Goal: Information Seeking & Learning: Learn about a topic

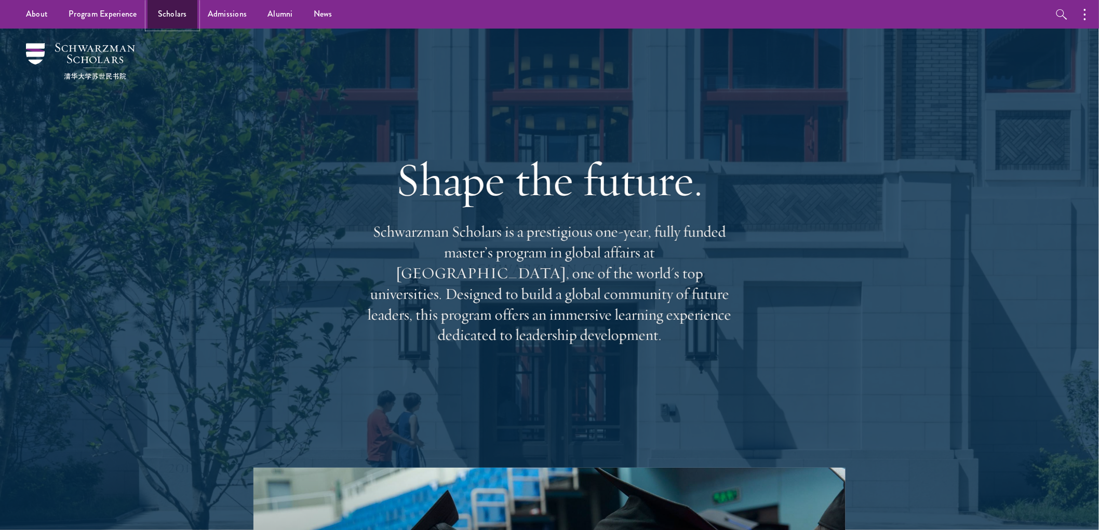
click at [176, 22] on link "Scholars" at bounding box center [172, 14] width 50 height 29
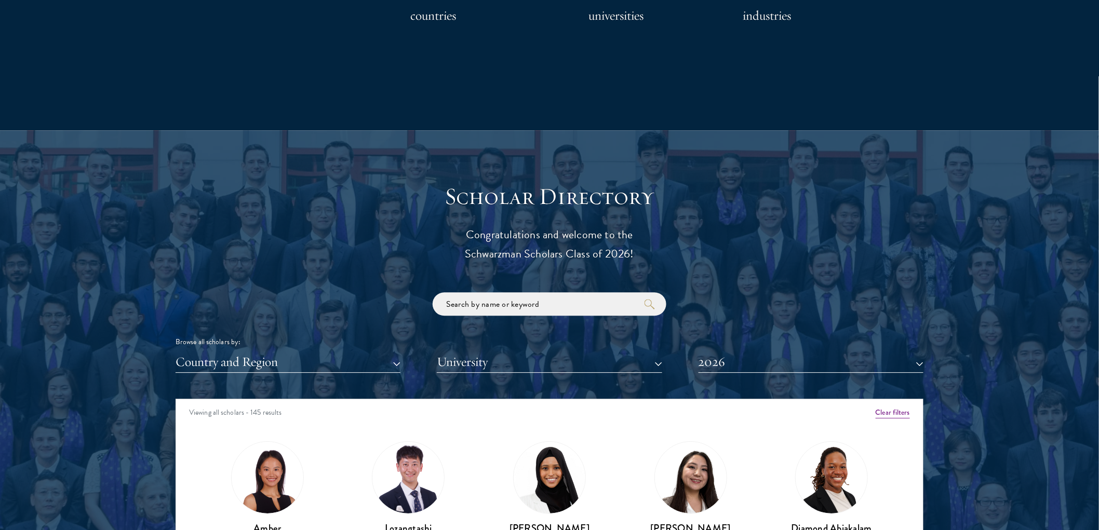
scroll to position [980, 0]
click at [737, 367] on button "2026" at bounding box center [810, 362] width 225 height 21
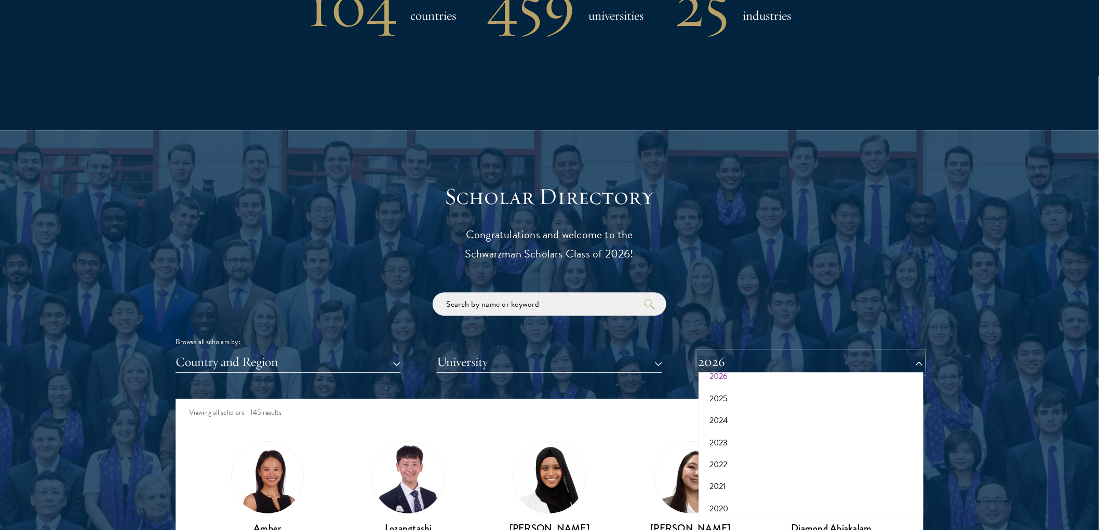
scroll to position [58, 0]
click at [446, 367] on button "University" at bounding box center [549, 362] width 225 height 21
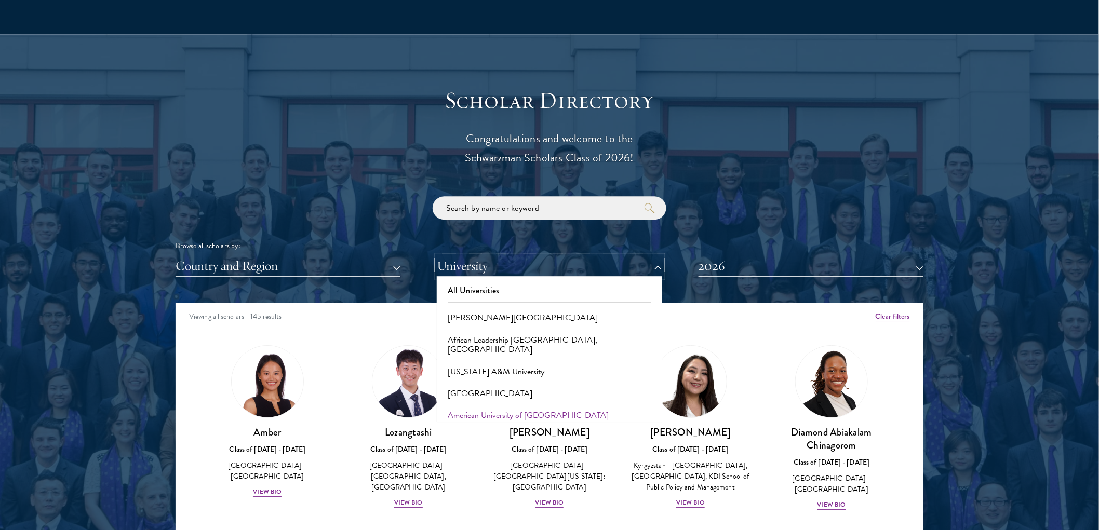
scroll to position [1096, 0]
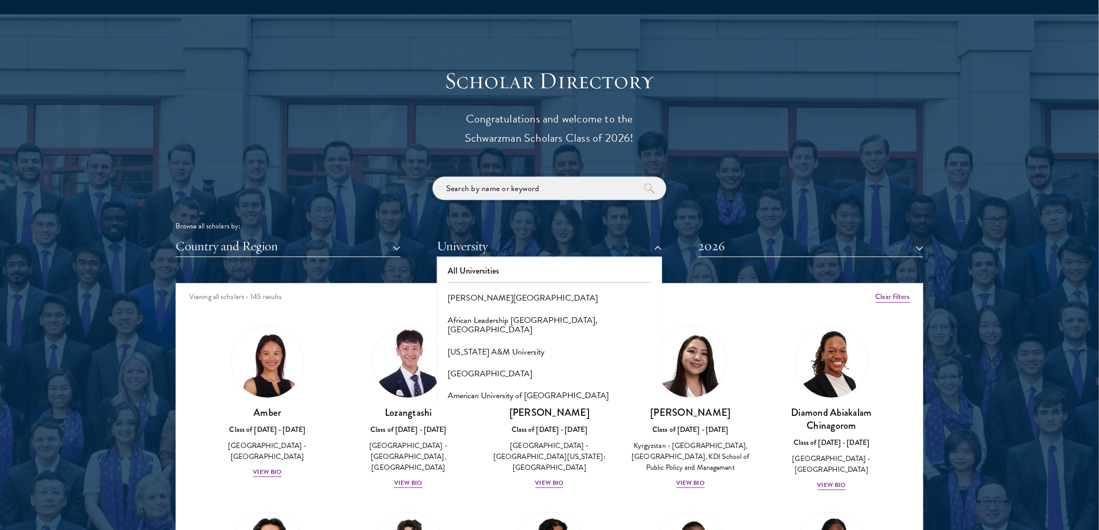
click at [465, 191] on input "search" at bounding box center [550, 188] width 234 height 23
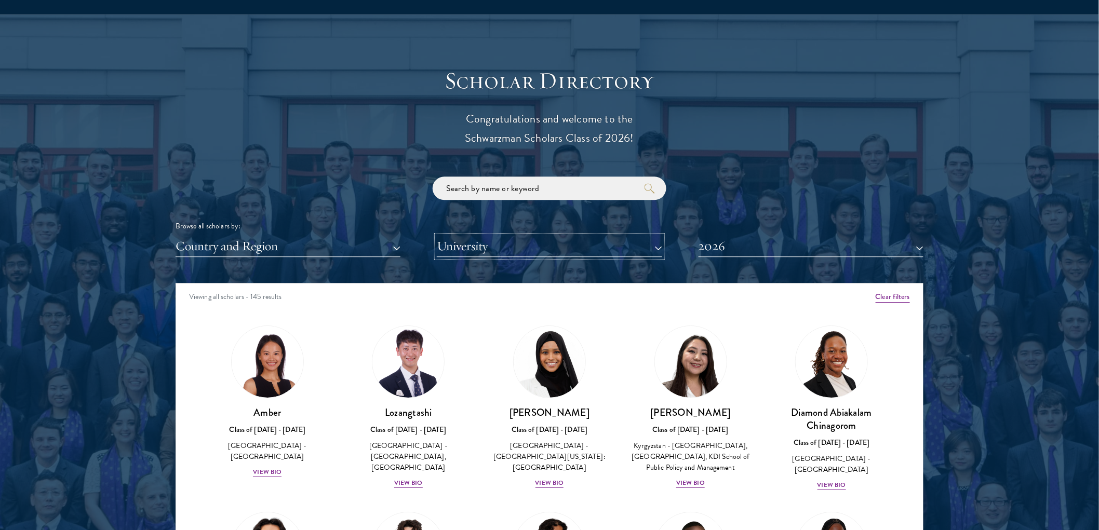
click at [461, 247] on button "University" at bounding box center [549, 246] width 225 height 21
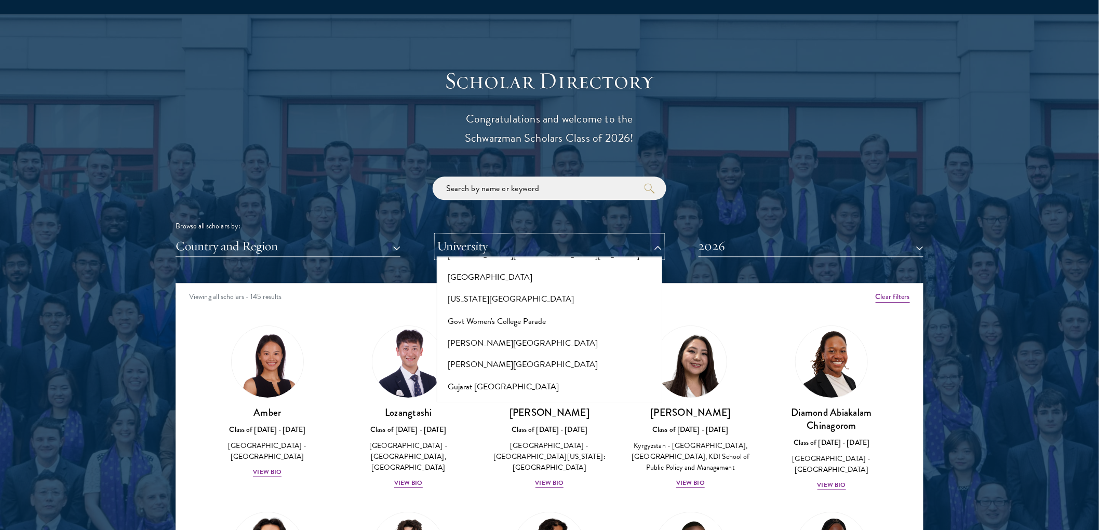
scroll to position [2423, 0]
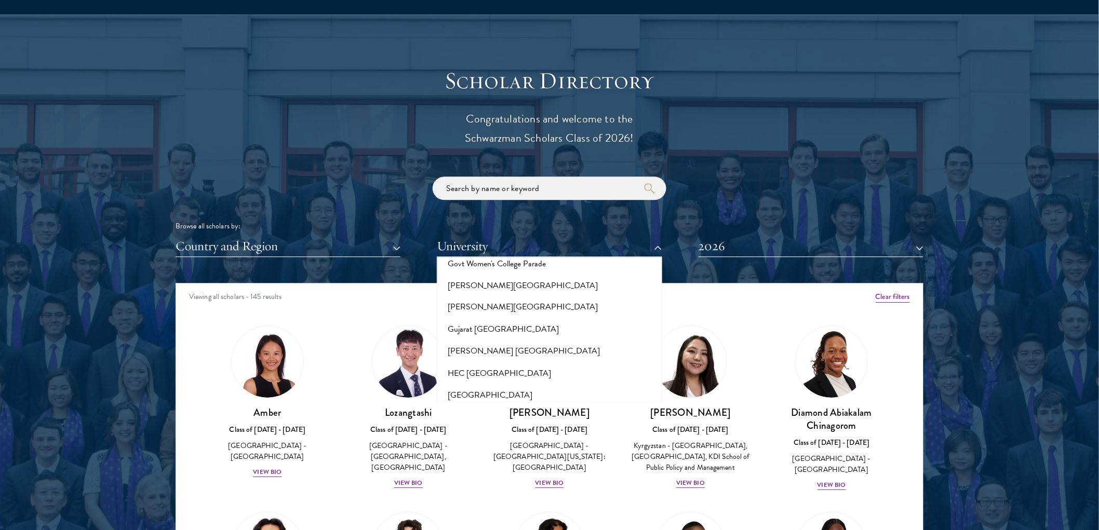
click at [495, 450] on button "[GEOGRAPHIC_DATA]" at bounding box center [549, 461] width 219 height 22
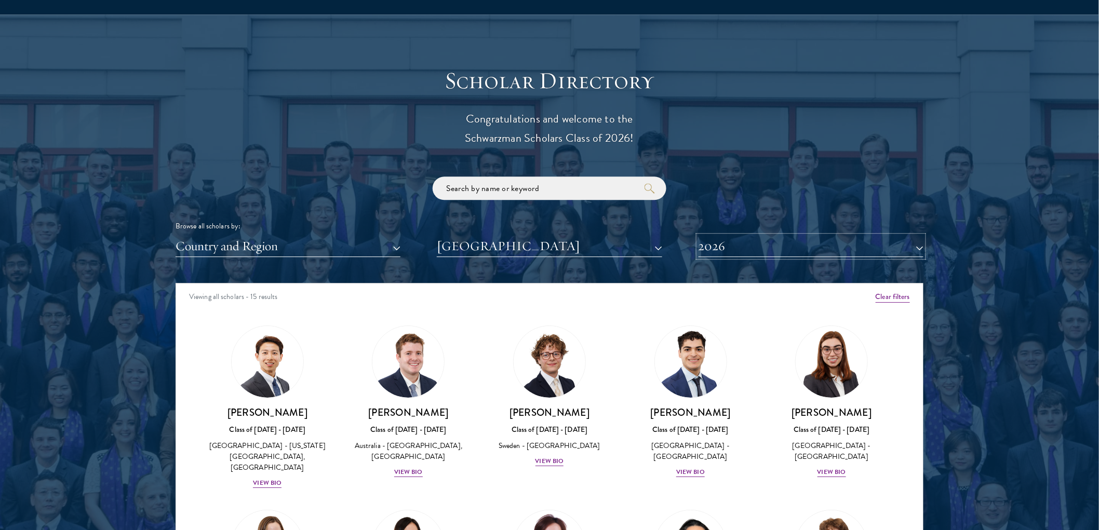
click at [764, 248] on button "2026" at bounding box center [810, 246] width 225 height 21
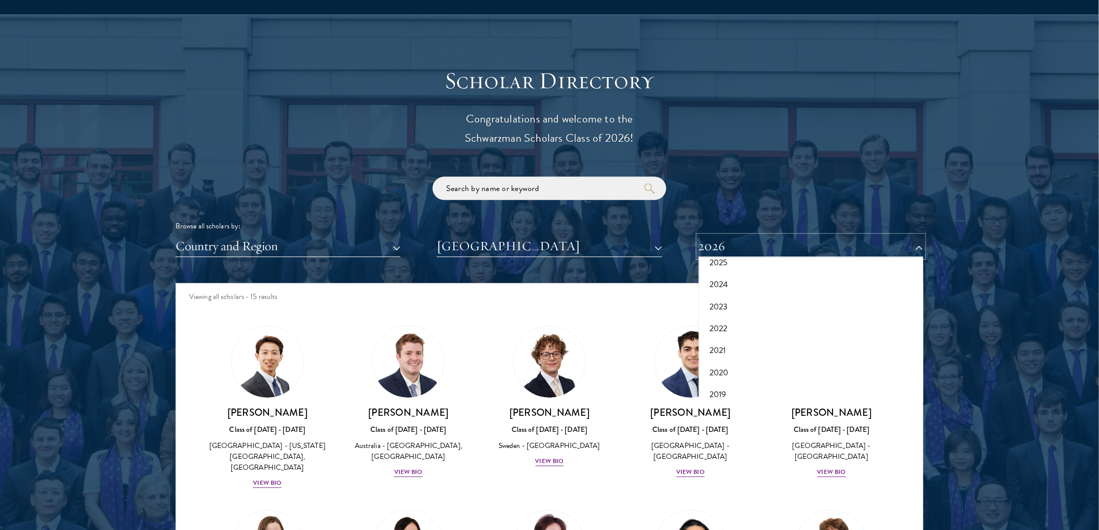
click at [757, 249] on button "2026" at bounding box center [810, 246] width 225 height 21
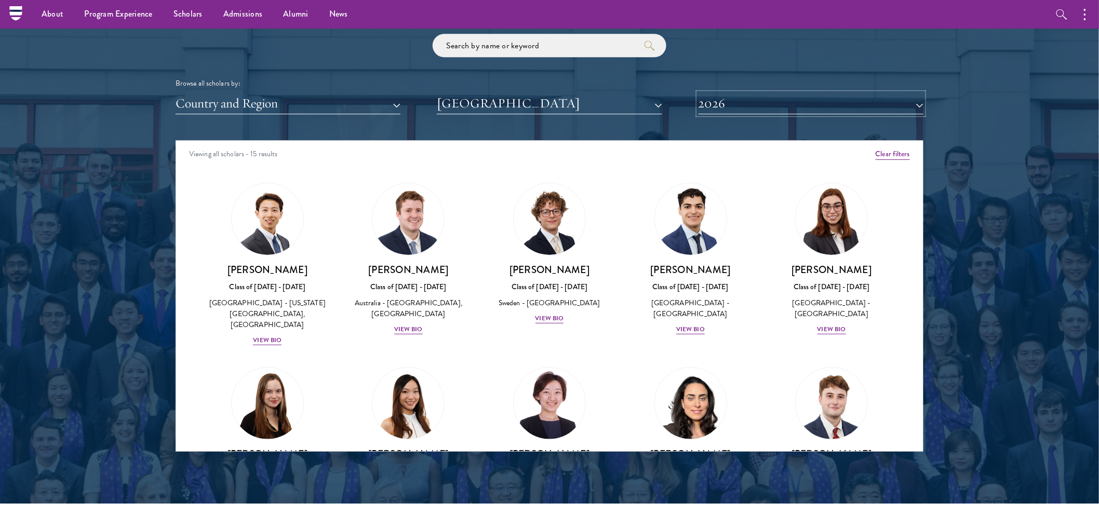
scroll to position [1211, 0]
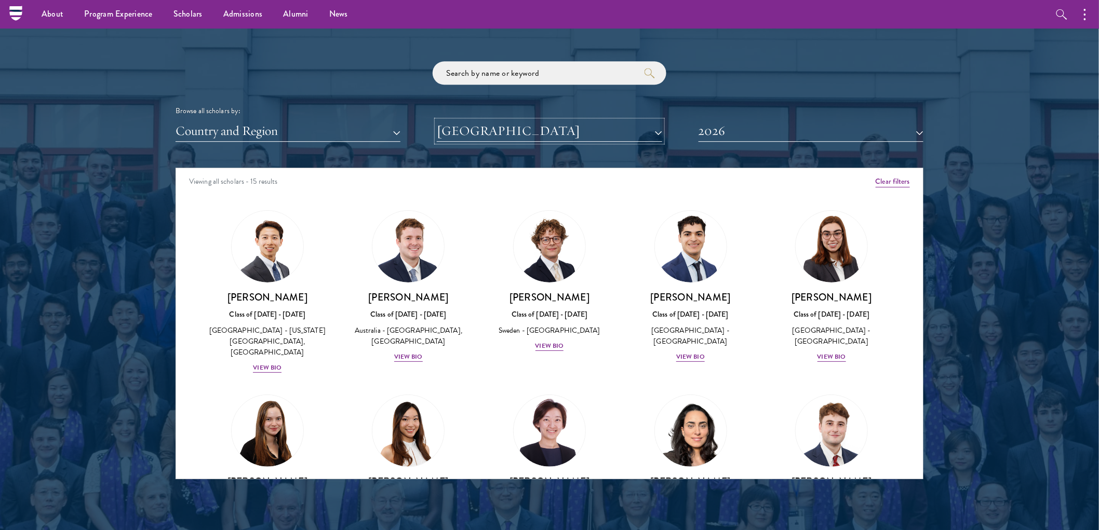
click at [490, 136] on button "[GEOGRAPHIC_DATA]" at bounding box center [549, 130] width 225 height 21
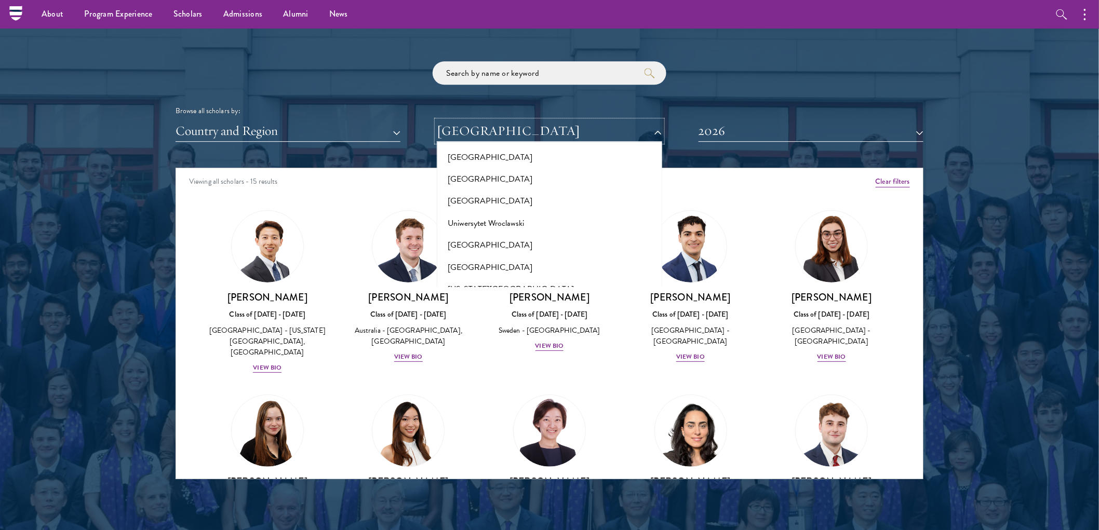
scroll to position [10356, 0]
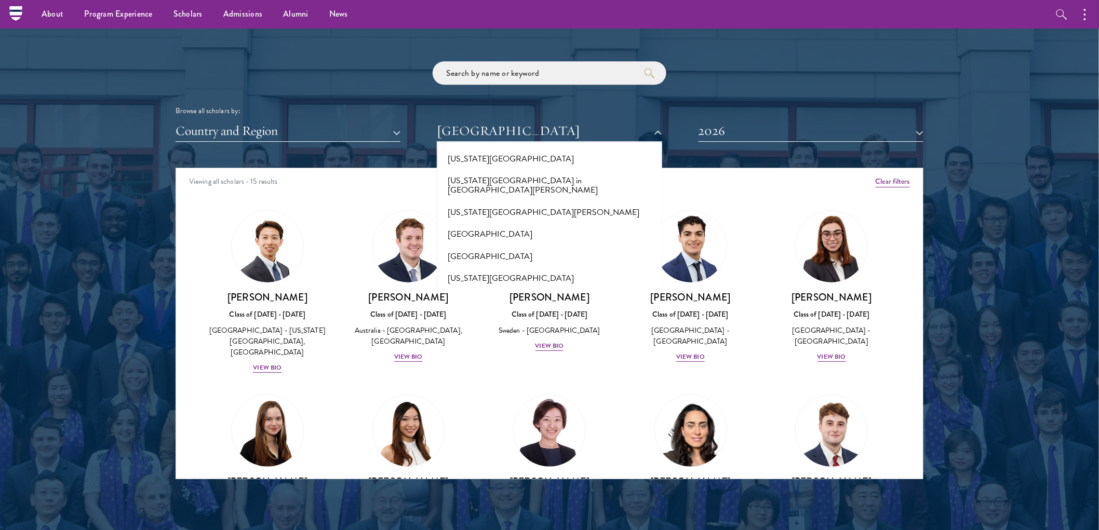
click at [494, 465] on button "[GEOGRAPHIC_DATA]" at bounding box center [549, 476] width 219 height 22
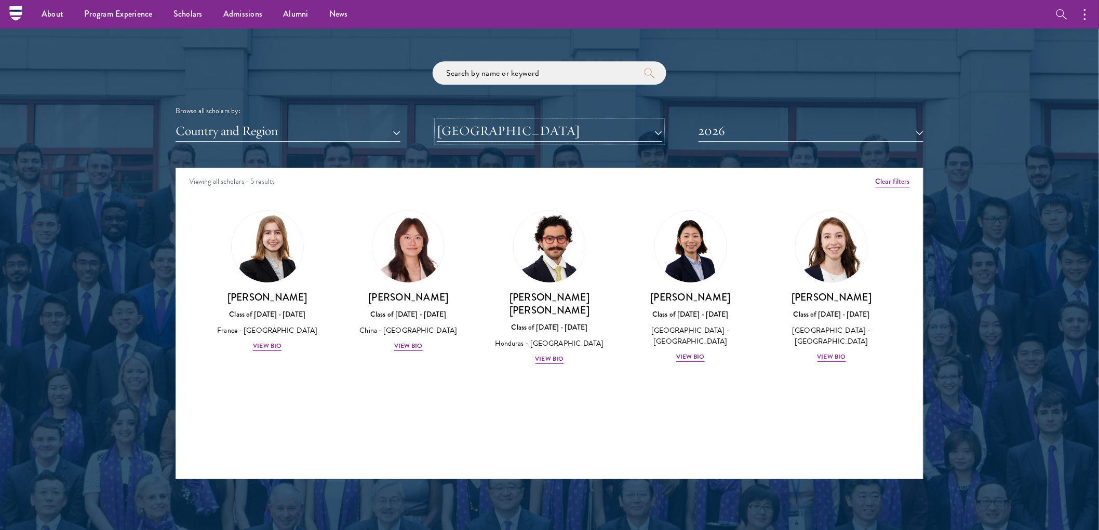
click at [507, 136] on button "[GEOGRAPHIC_DATA]" at bounding box center [549, 130] width 225 height 21
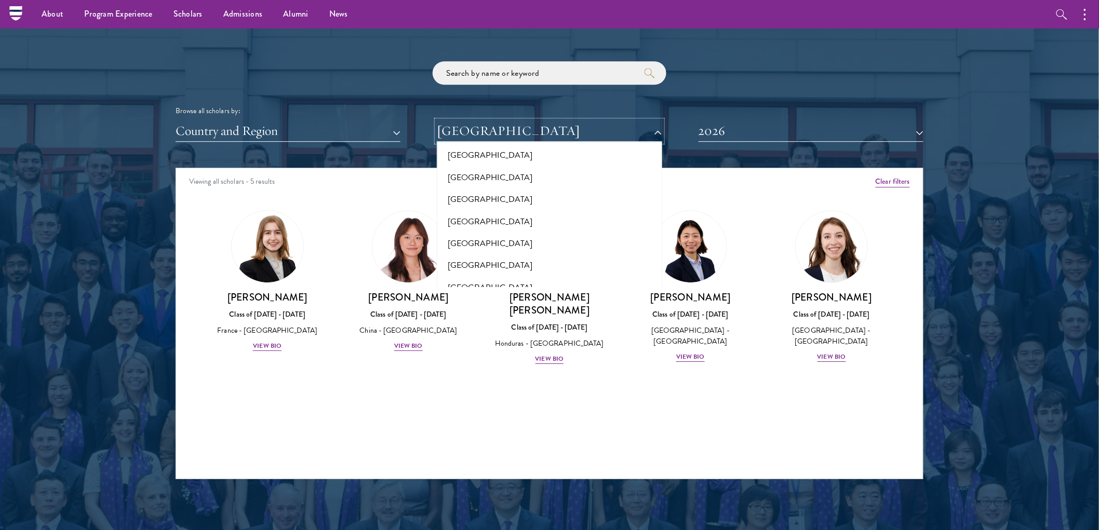
scroll to position [7650, 0]
click at [502, 449] on button "[GEOGRAPHIC_DATA]" at bounding box center [549, 460] width 219 height 22
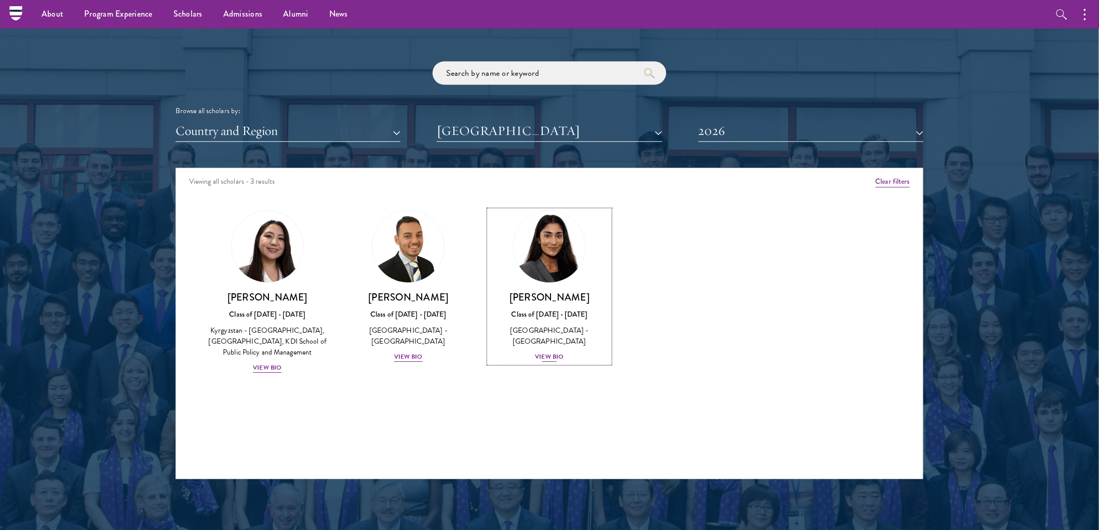
click at [542, 268] on img at bounding box center [549, 246] width 79 height 79
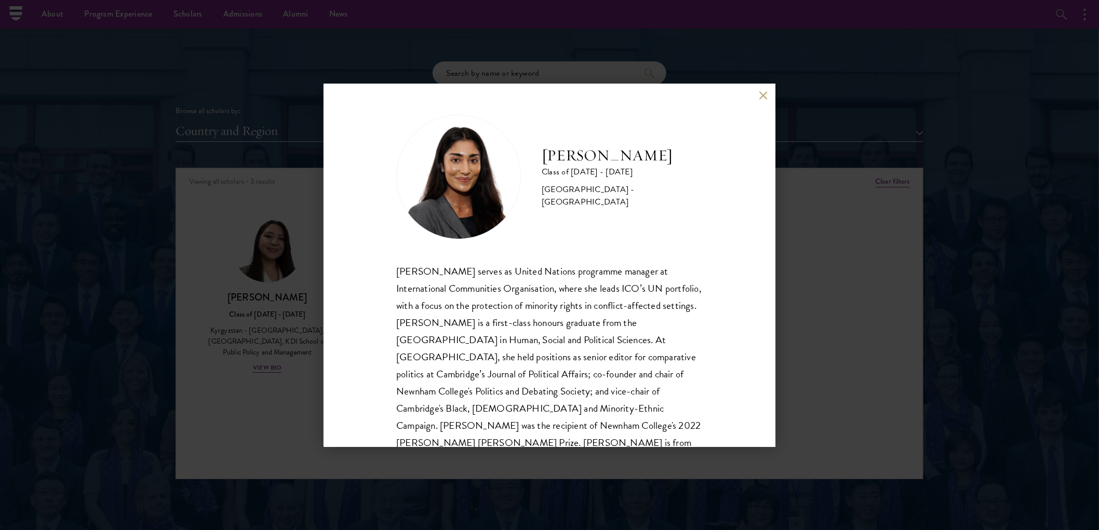
click at [762, 92] on button at bounding box center [763, 95] width 9 height 9
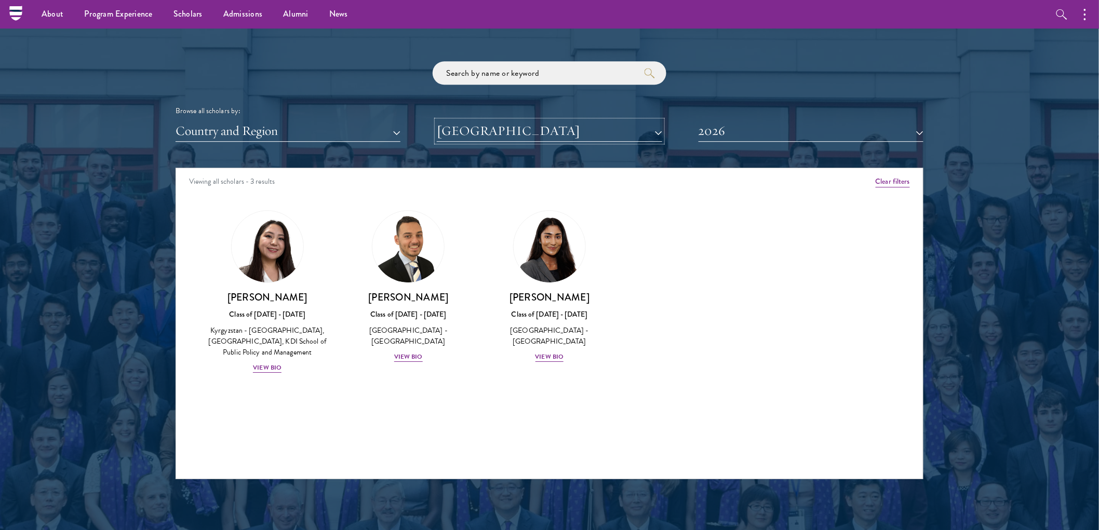
click at [594, 133] on button "[GEOGRAPHIC_DATA]" at bounding box center [549, 130] width 225 height 21
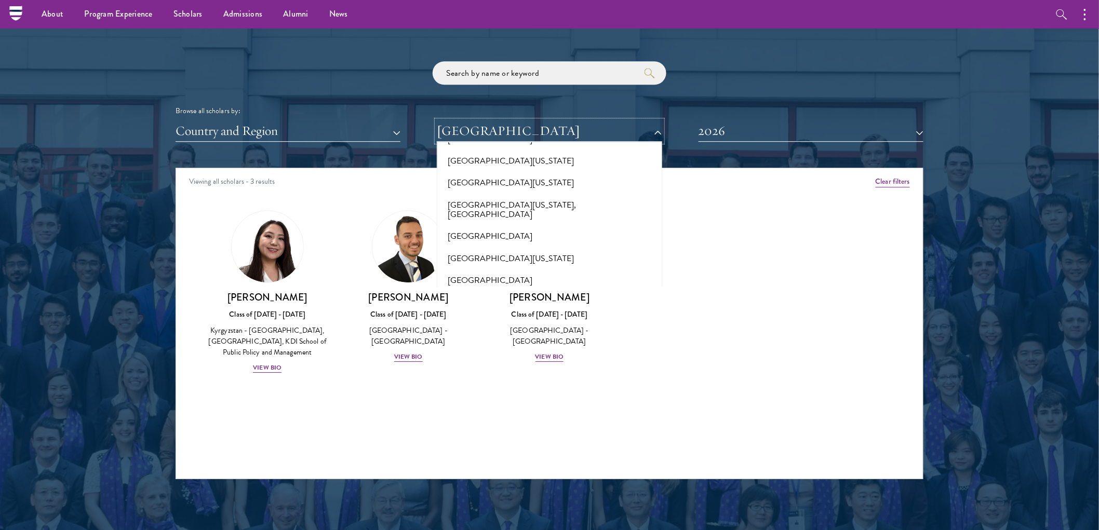
scroll to position [8804, 0]
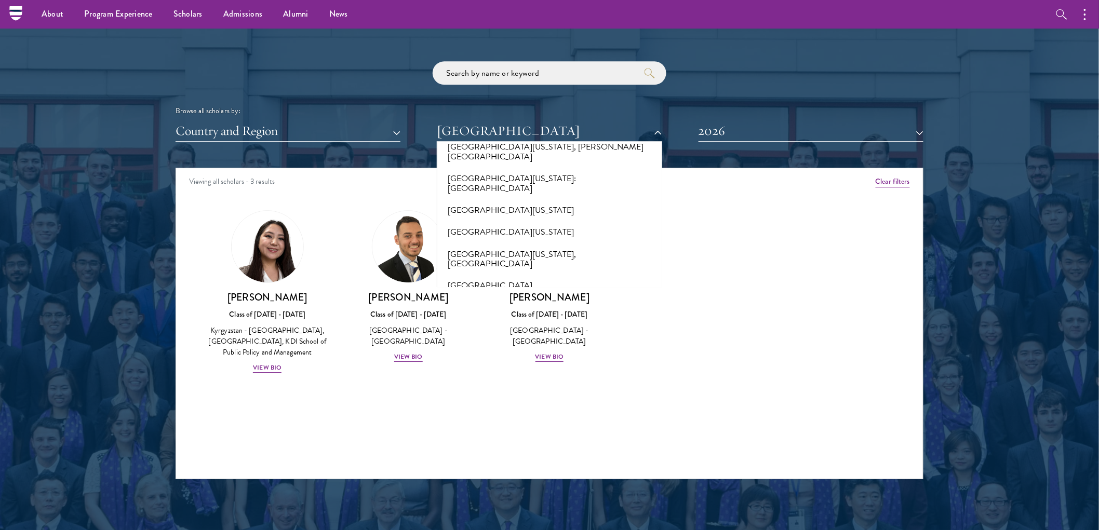
click at [546, 526] on button "[GEOGRAPHIC_DATA]" at bounding box center [549, 537] width 219 height 22
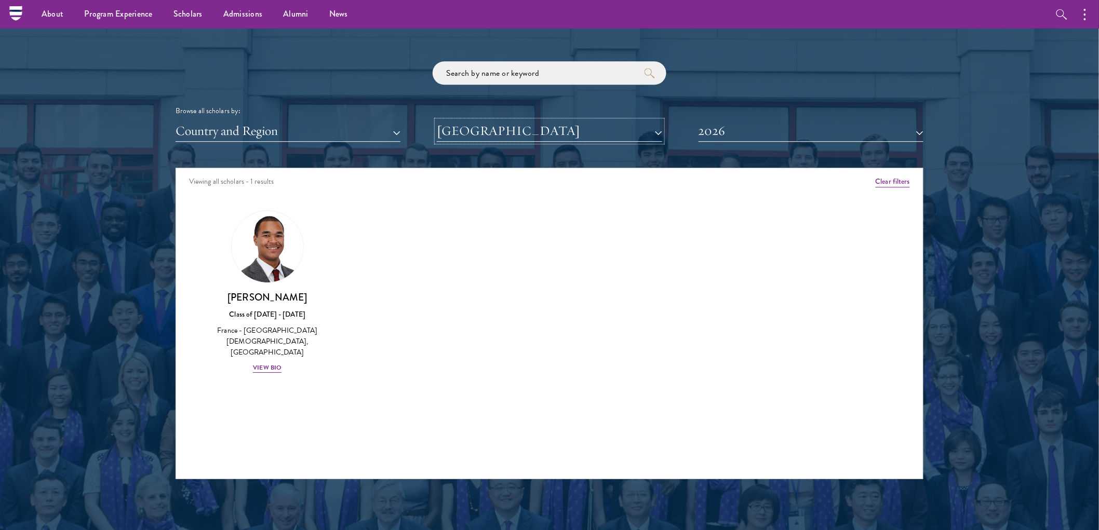
click at [531, 135] on button "[GEOGRAPHIC_DATA]" at bounding box center [549, 130] width 225 height 21
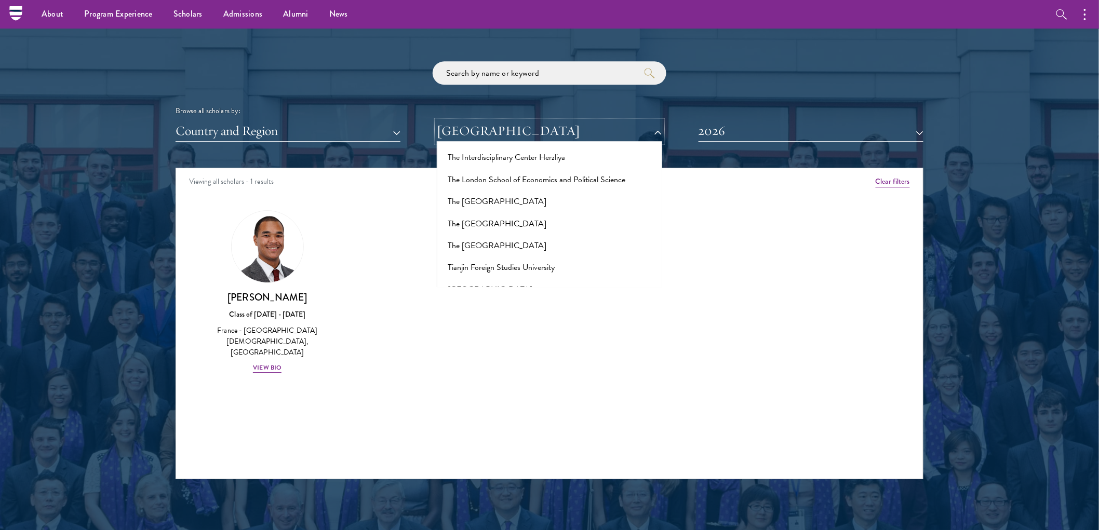
scroll to position [6554, 0]
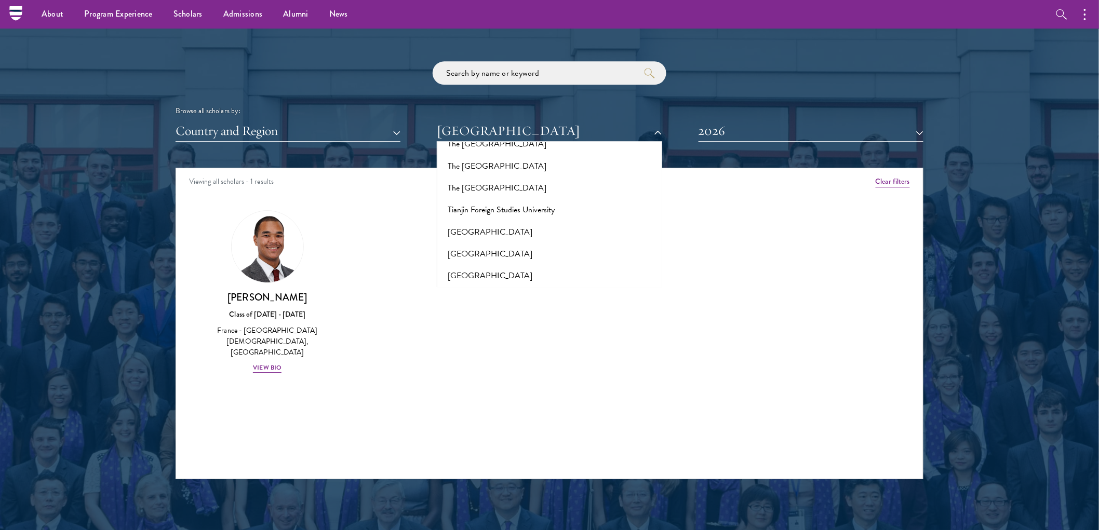
click at [535, 353] on button "[GEOGRAPHIC_DATA]" at bounding box center [549, 364] width 219 height 22
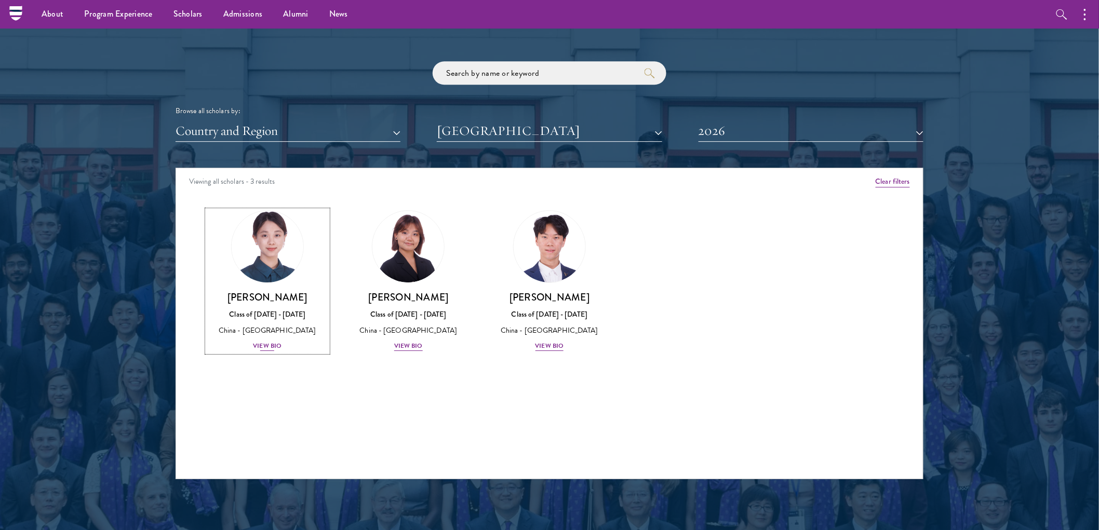
click at [262, 347] on div "View Bio" at bounding box center [267, 346] width 29 height 10
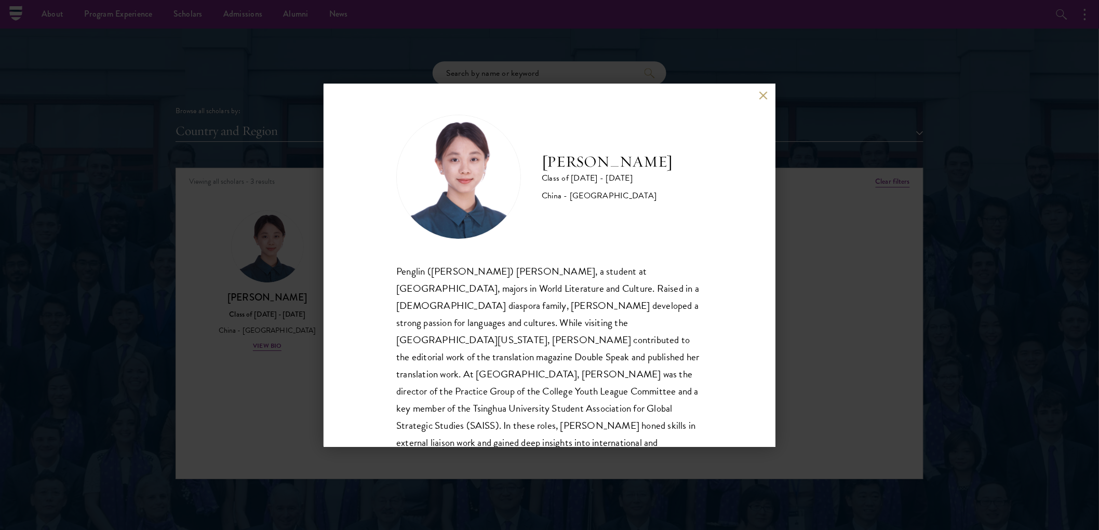
click at [765, 95] on button at bounding box center [763, 95] width 9 height 9
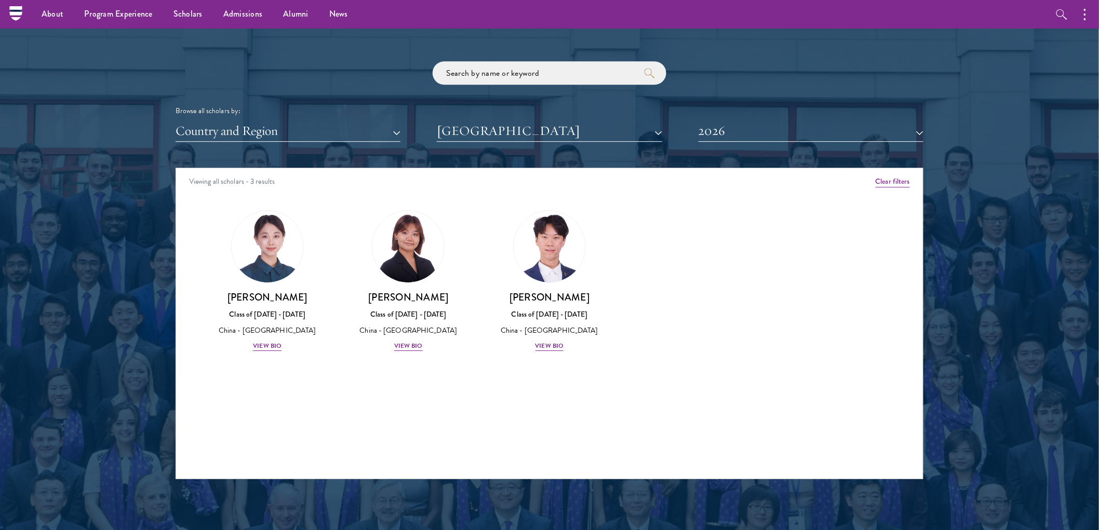
click at [403, 352] on div "[PERSON_NAME] Class of [DATE] - [DATE] [GEOGRAPHIC_DATA] - [GEOGRAPHIC_DATA] Vi…" at bounding box center [408, 281] width 141 height 163
click at [403, 347] on div "View Bio" at bounding box center [408, 346] width 29 height 10
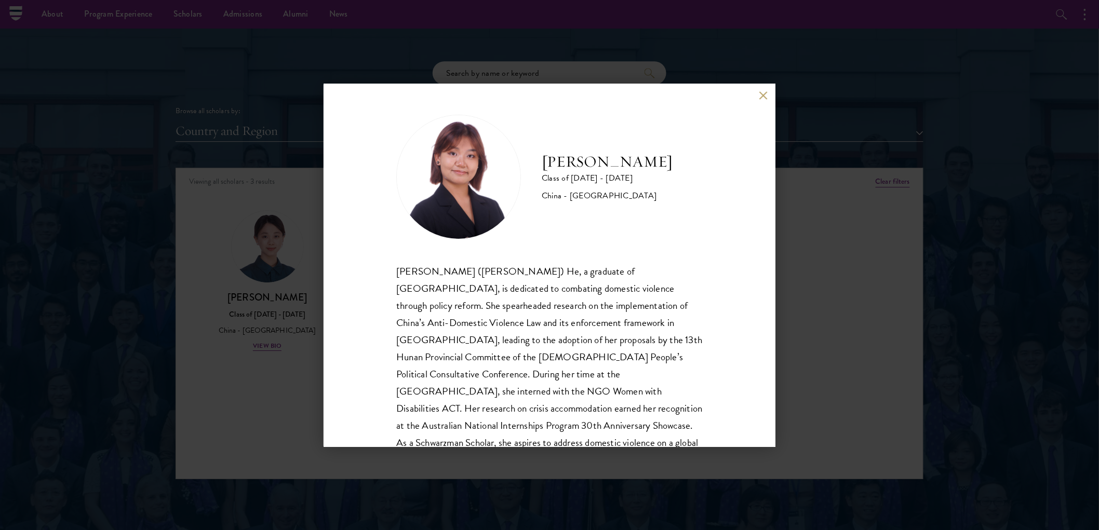
click at [759, 102] on div "[PERSON_NAME] Class of [DATE] - [DATE] [GEOGRAPHIC_DATA] - [GEOGRAPHIC_DATA] [P…" at bounding box center [550, 265] width 452 height 363
click at [762, 97] on button at bounding box center [763, 95] width 9 height 9
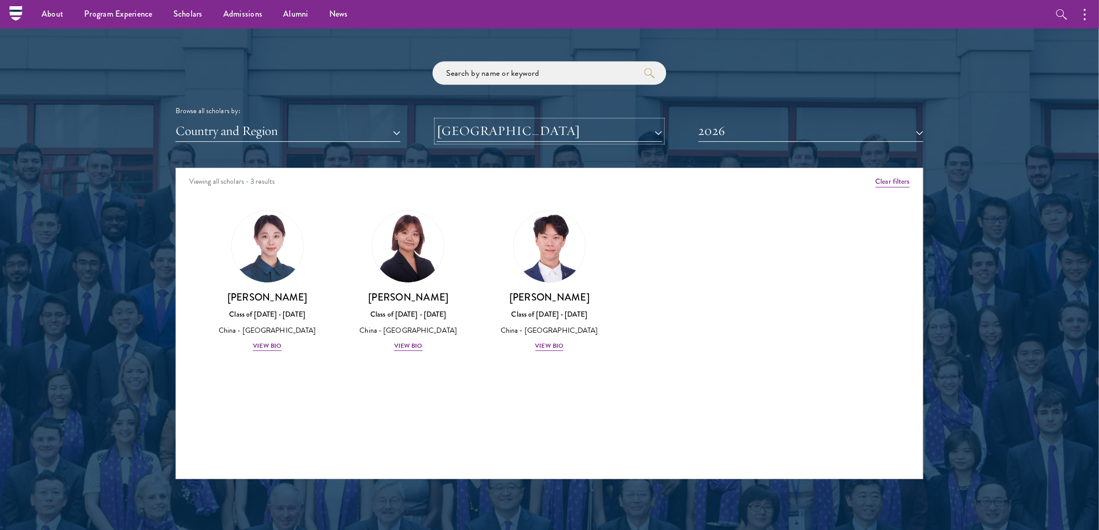
click at [544, 138] on button "[GEOGRAPHIC_DATA]" at bounding box center [549, 130] width 225 height 21
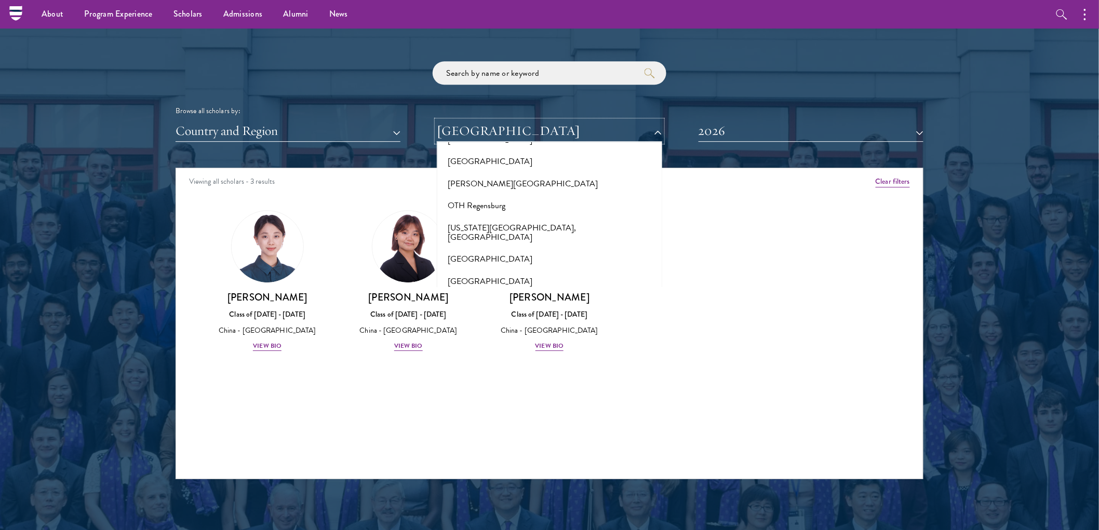
scroll to position [4724, 0]
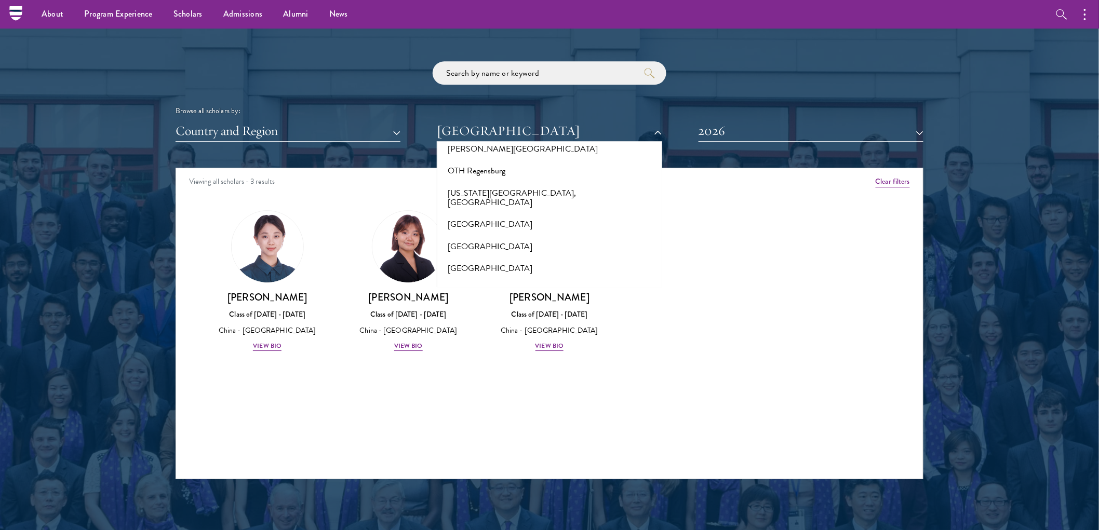
click at [506, 302] on button "[GEOGRAPHIC_DATA]" at bounding box center [549, 313] width 219 height 22
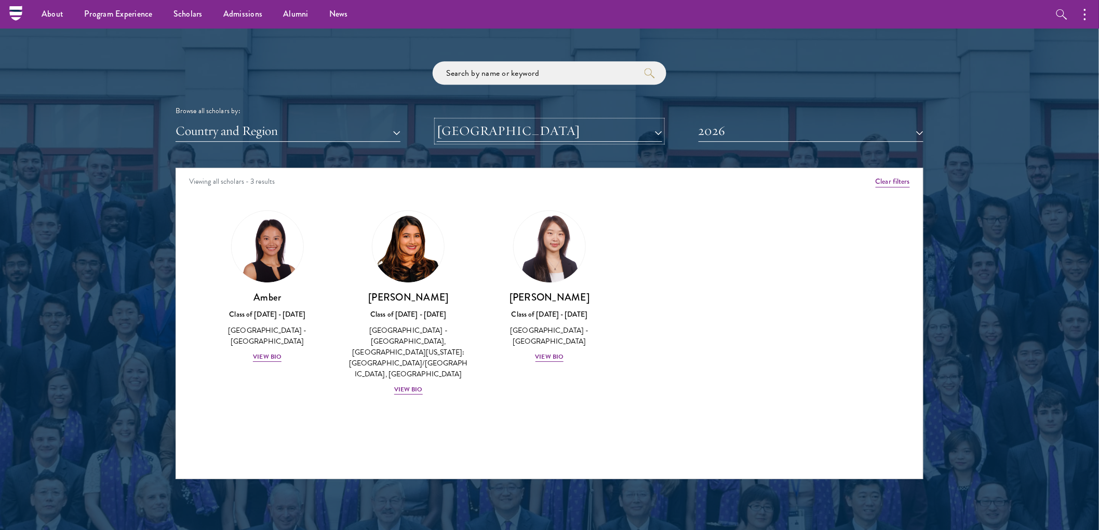
click at [532, 138] on button "[GEOGRAPHIC_DATA]" at bounding box center [549, 130] width 225 height 21
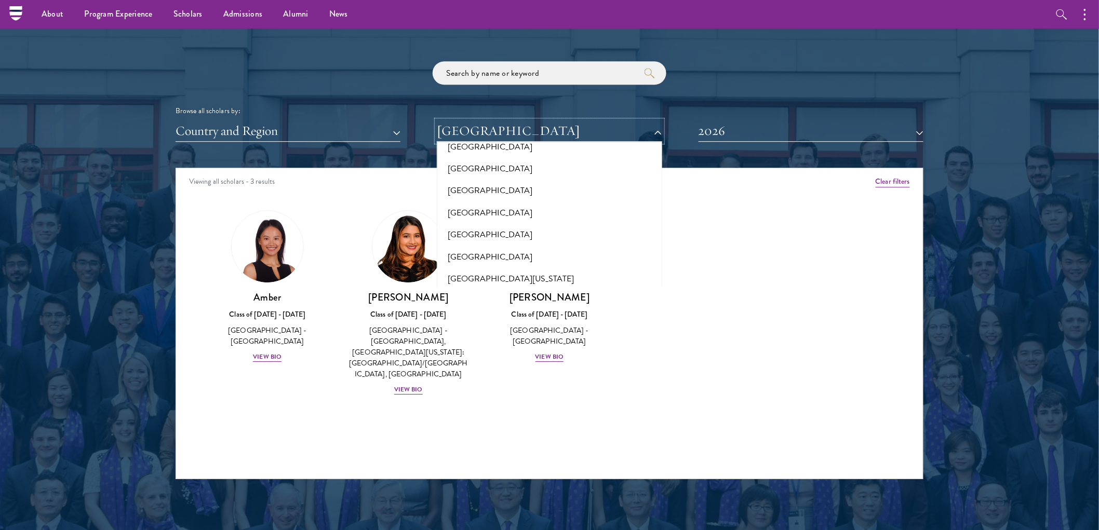
scroll to position [7667, 0]
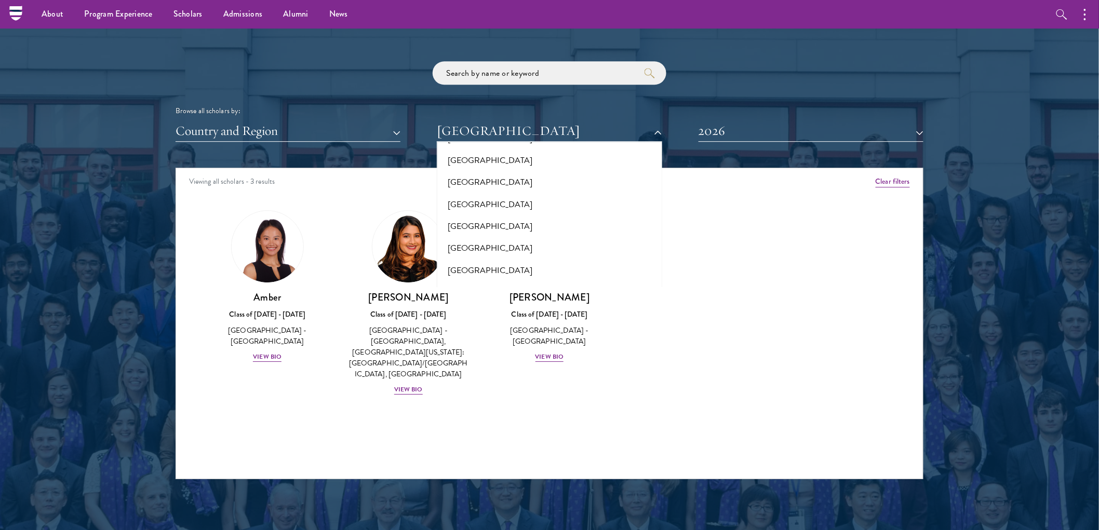
click at [566, 370] on button "[GEOGRAPHIC_DATA][US_STATE], [GEOGRAPHIC_DATA]" at bounding box center [549, 386] width 219 height 32
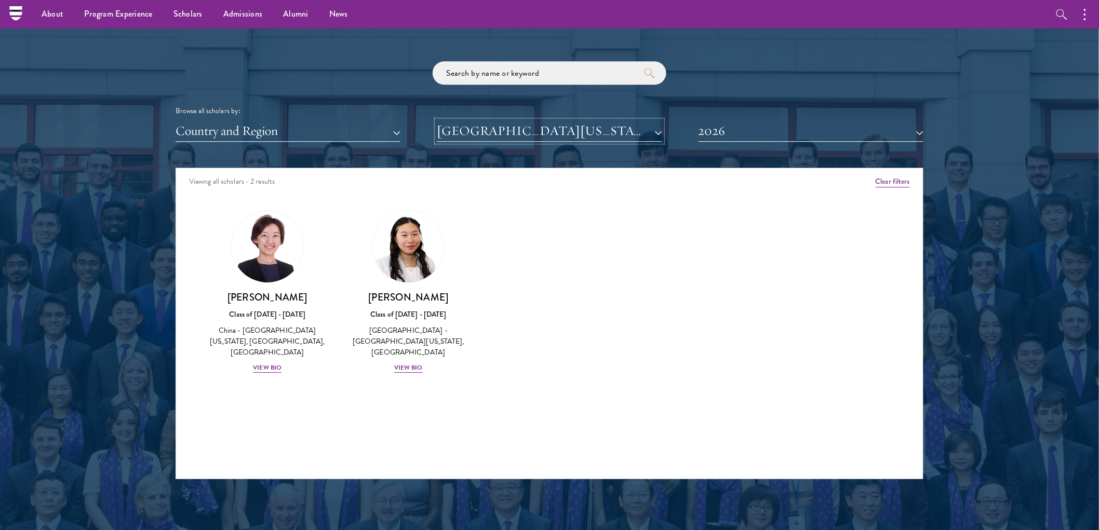
click at [569, 130] on button "[GEOGRAPHIC_DATA][US_STATE], [GEOGRAPHIC_DATA]" at bounding box center [549, 130] width 225 height 21
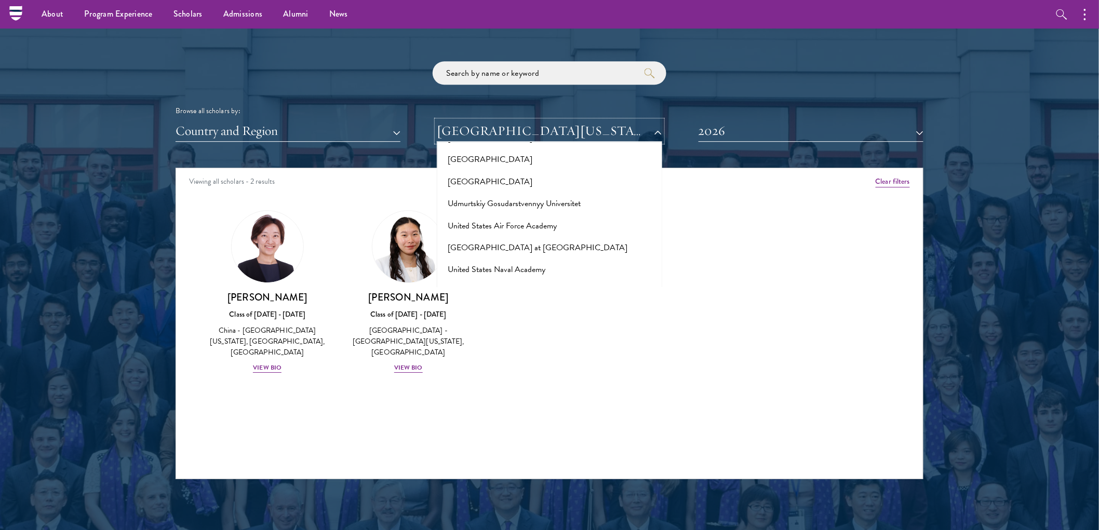
scroll to position [6744, 0]
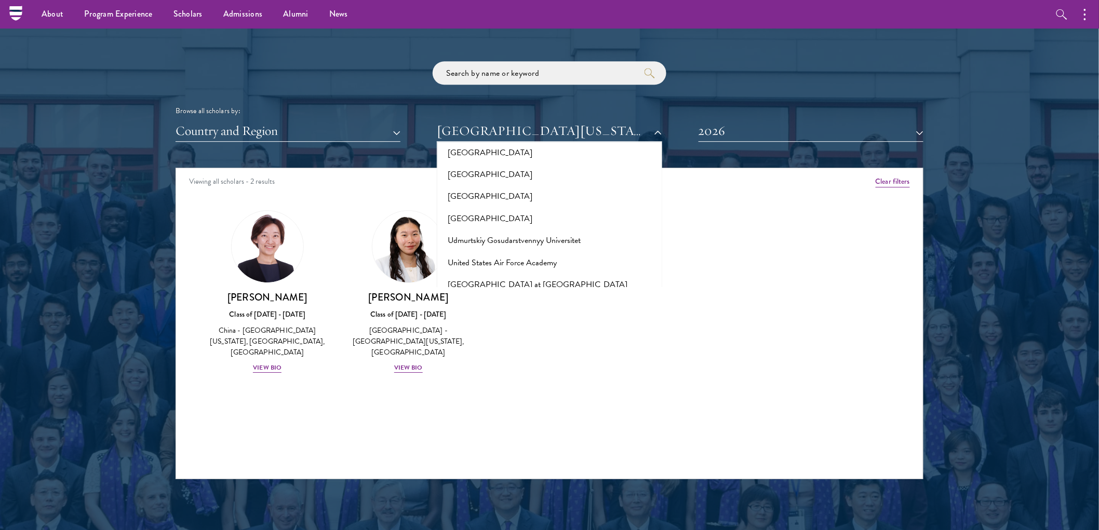
click at [241, 387] on div "Amber Class of [DATE] - [DATE] [GEOGRAPHIC_DATA] - [GEOGRAPHIC_DATA] View Bio C…" at bounding box center [549, 301] width 747 height 208
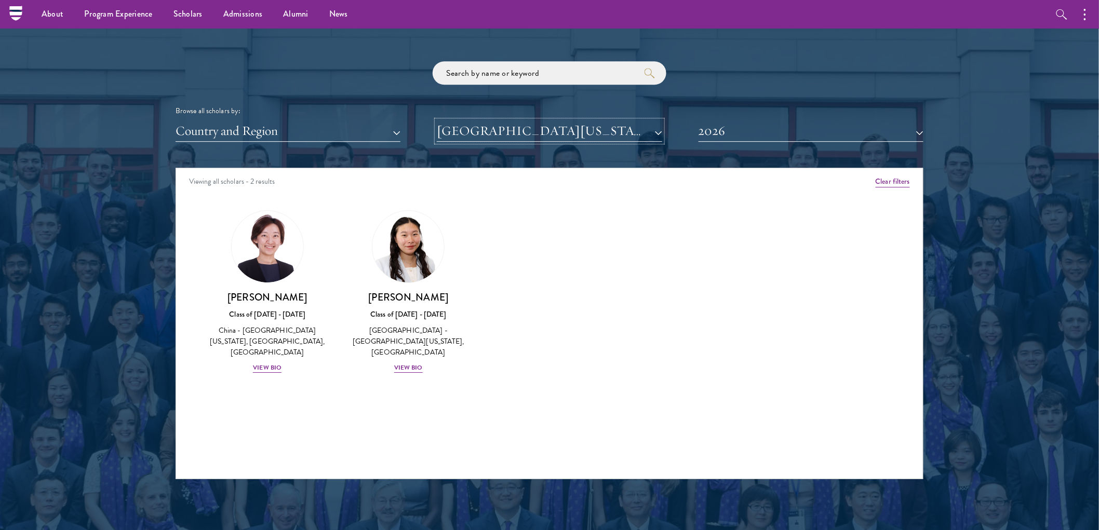
click at [530, 143] on div "Scholar Directory Congratulations and welcome to the Schwarzman Scholars Class …" at bounding box center [550, 215] width 748 height 528
click at [105, 92] on div at bounding box center [549, 215] width 1099 height 632
